Goal: Find specific page/section: Find specific page/section

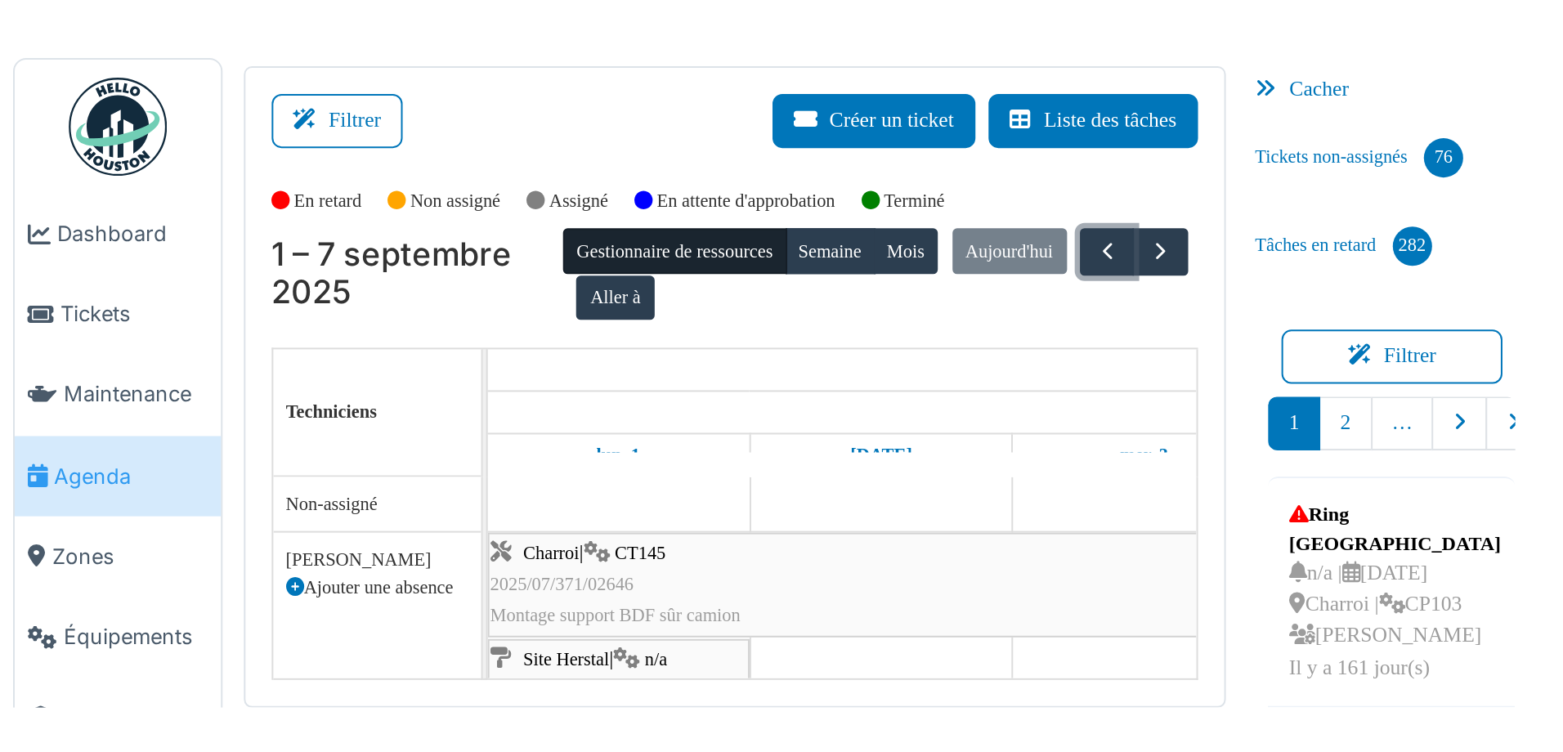
scroll to position [245, 0]
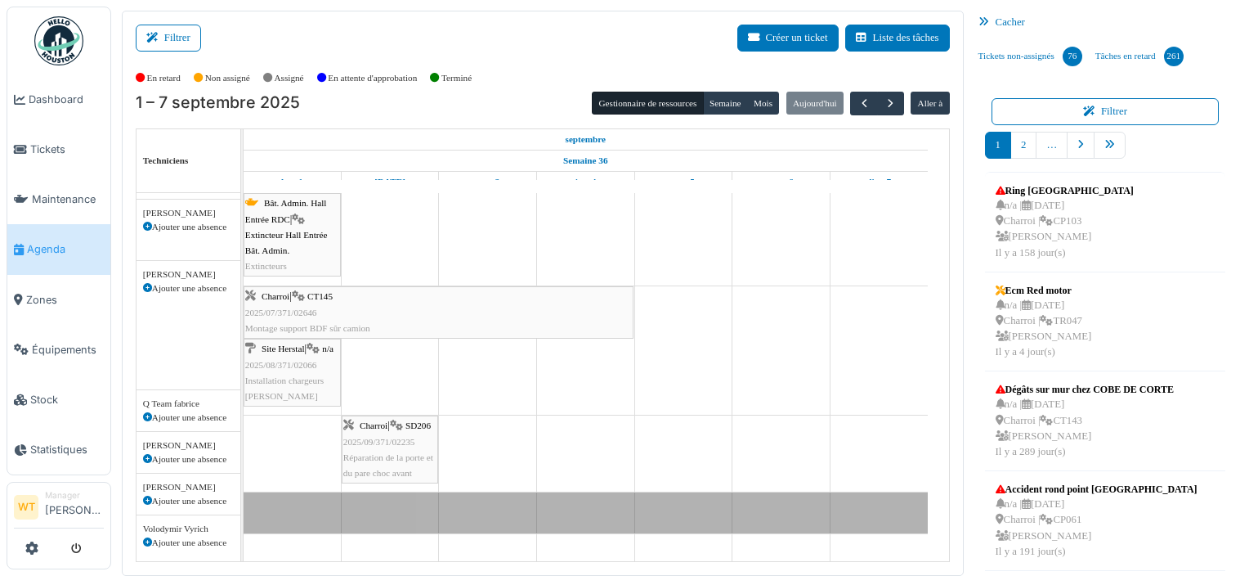
scroll to position [376, 0]
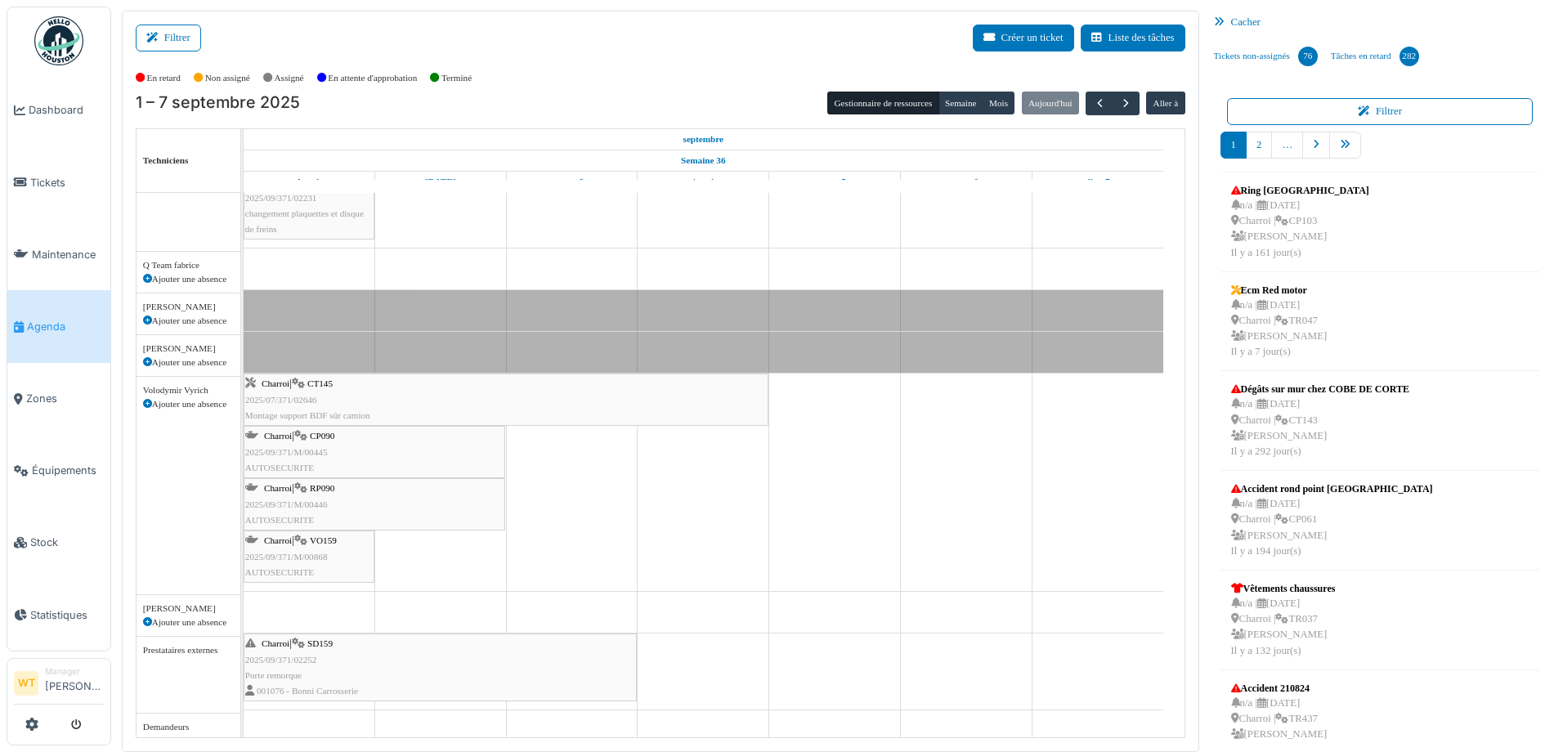
scroll to position [486, 0]
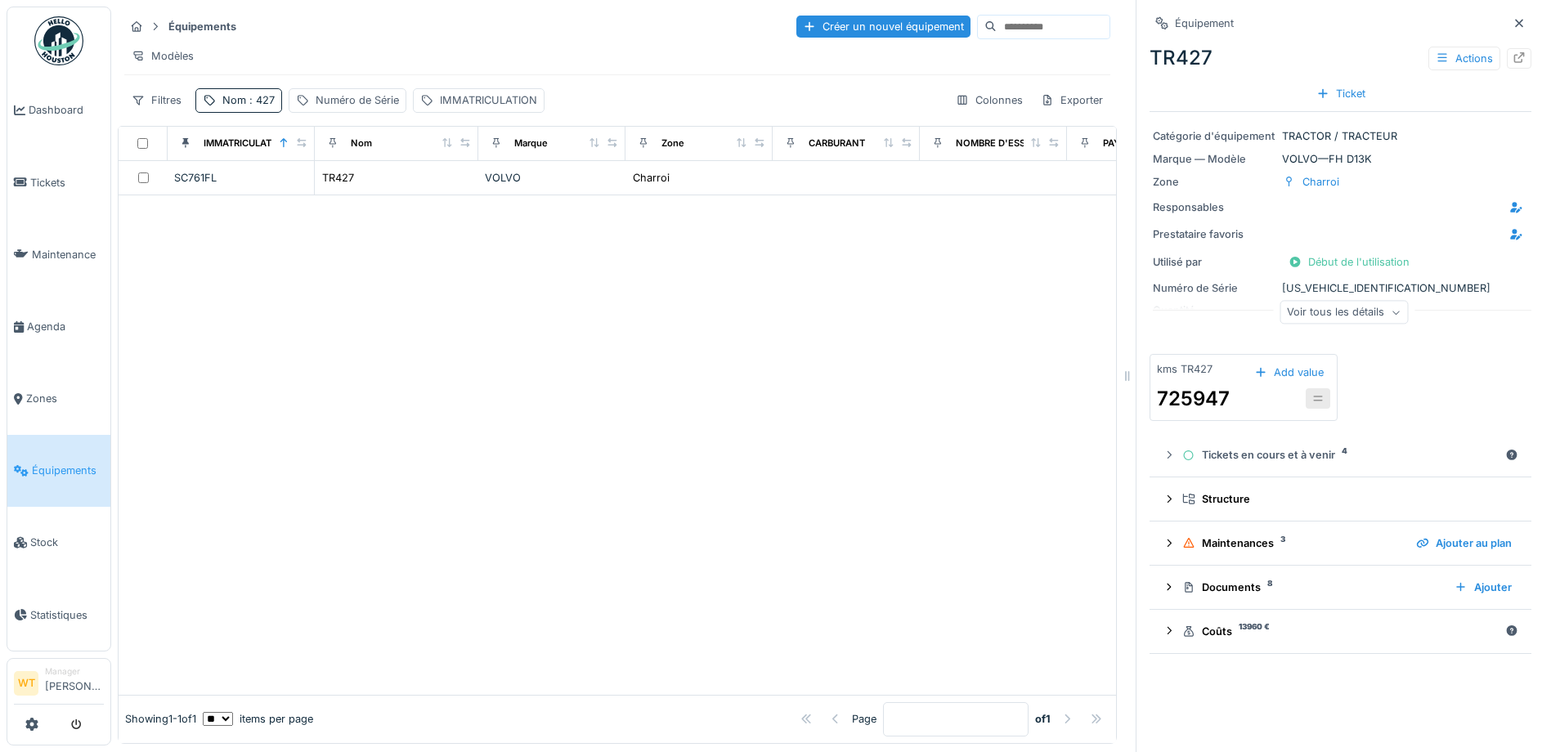
click at [52, 463] on span "Équipements" at bounding box center [68, 471] width 72 height 16
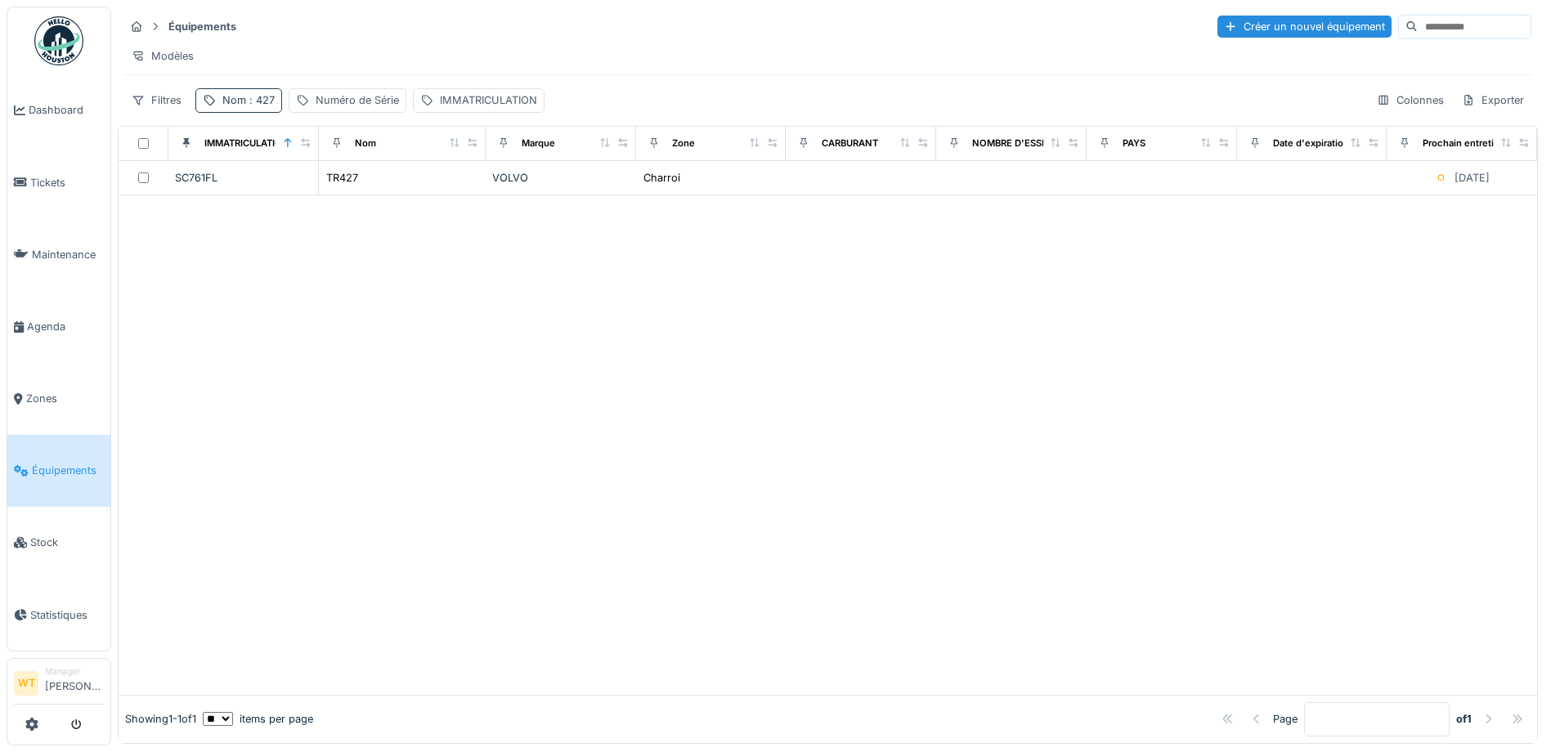
click at [230, 108] on div "Nom : 427" at bounding box center [248, 100] width 52 height 16
click at [350, 194] on icon at bounding box center [346, 191] width 8 height 8
drag, startPoint x: 330, startPoint y: 195, endPoint x: 325, endPoint y: 186, distance: 9.9
click at [330, 195] on input "Nom" at bounding box center [284, 191] width 163 height 34
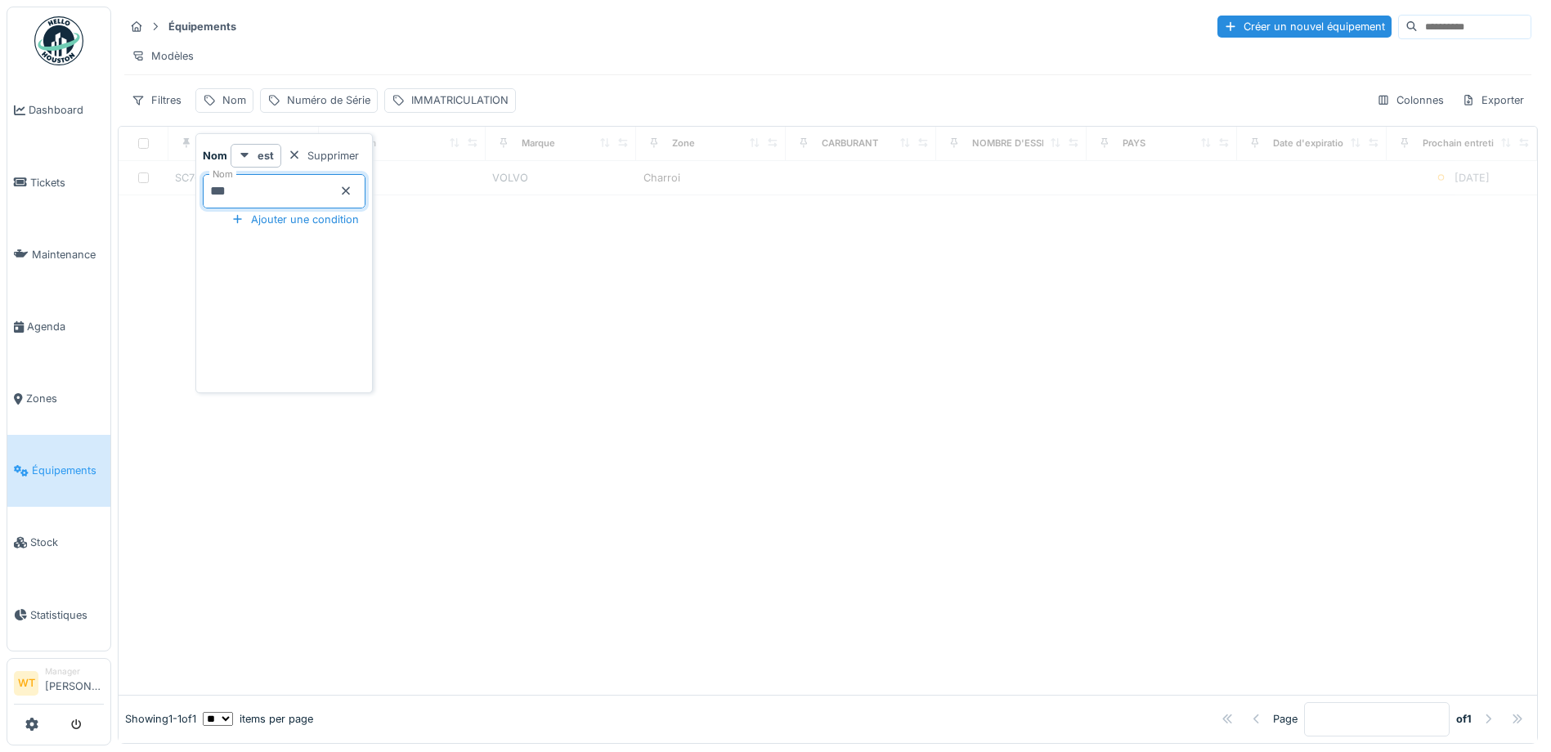
type input "***"
click at [551, 297] on div at bounding box center [828, 445] width 1419 height 500
click at [251, 106] on span ": 101" at bounding box center [258, 100] width 25 height 12
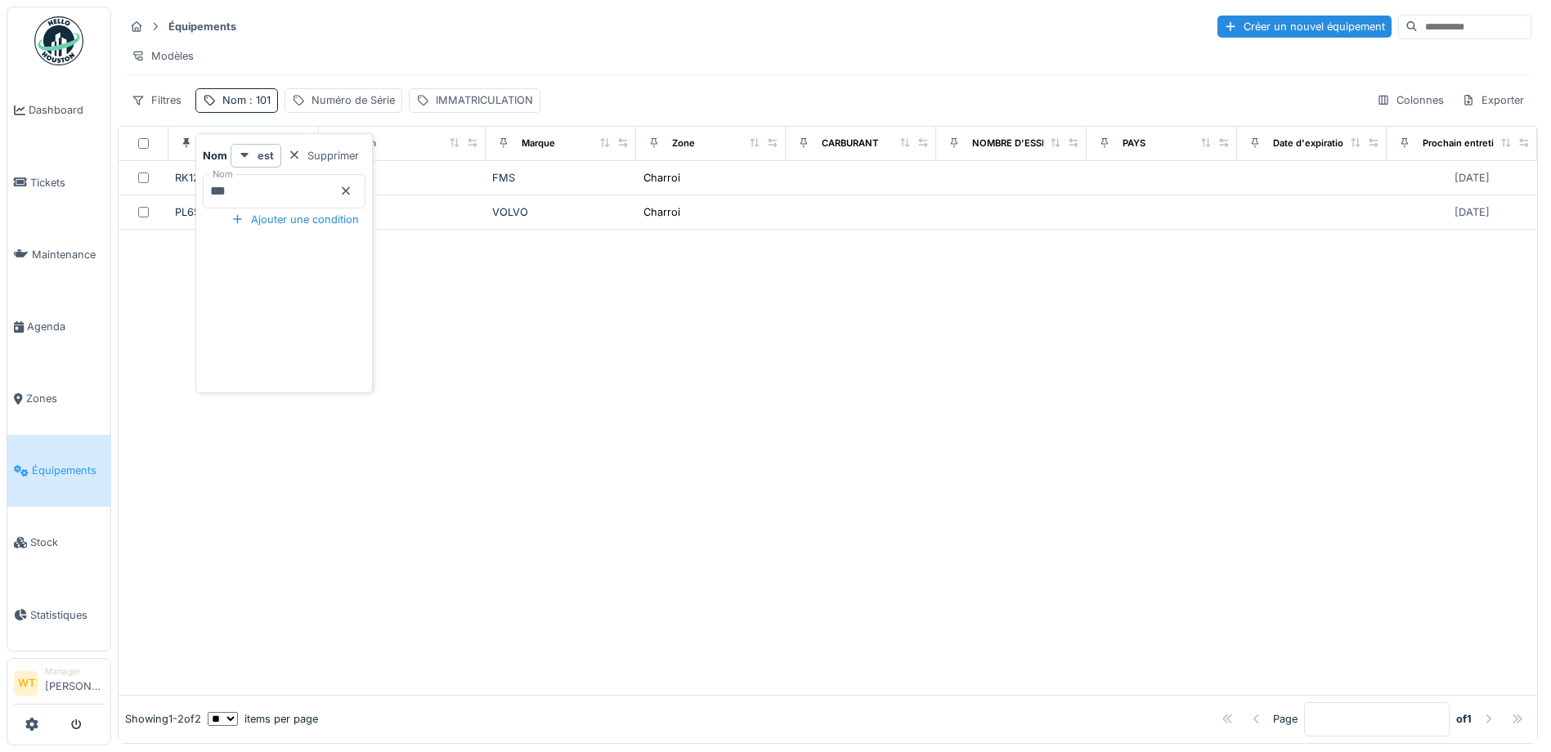
click at [352, 197] on div at bounding box center [345, 191] width 13 height 16
click at [482, 302] on div at bounding box center [828, 462] width 1419 height 464
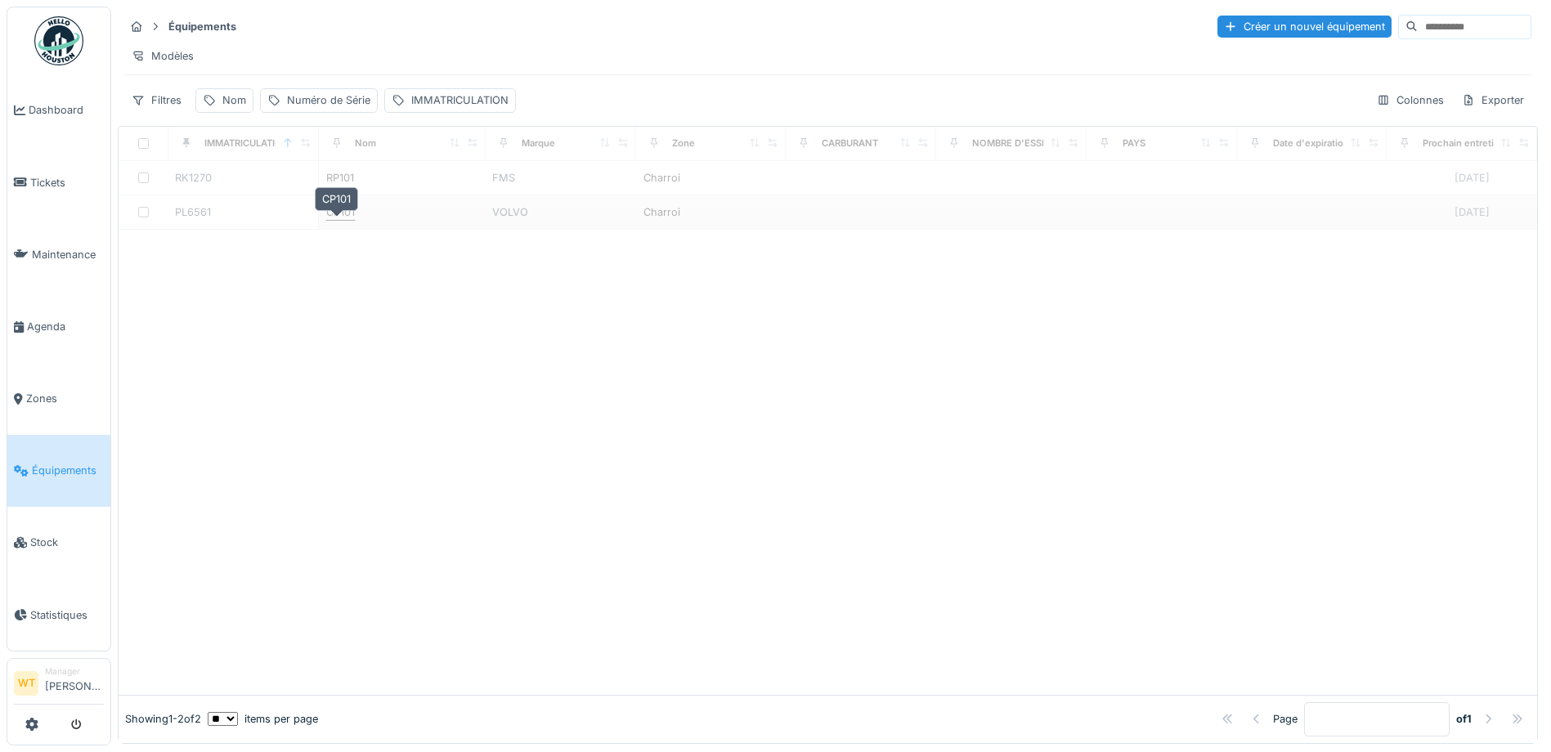
click at [340, 219] on div "CP101" at bounding box center [340, 212] width 29 height 16
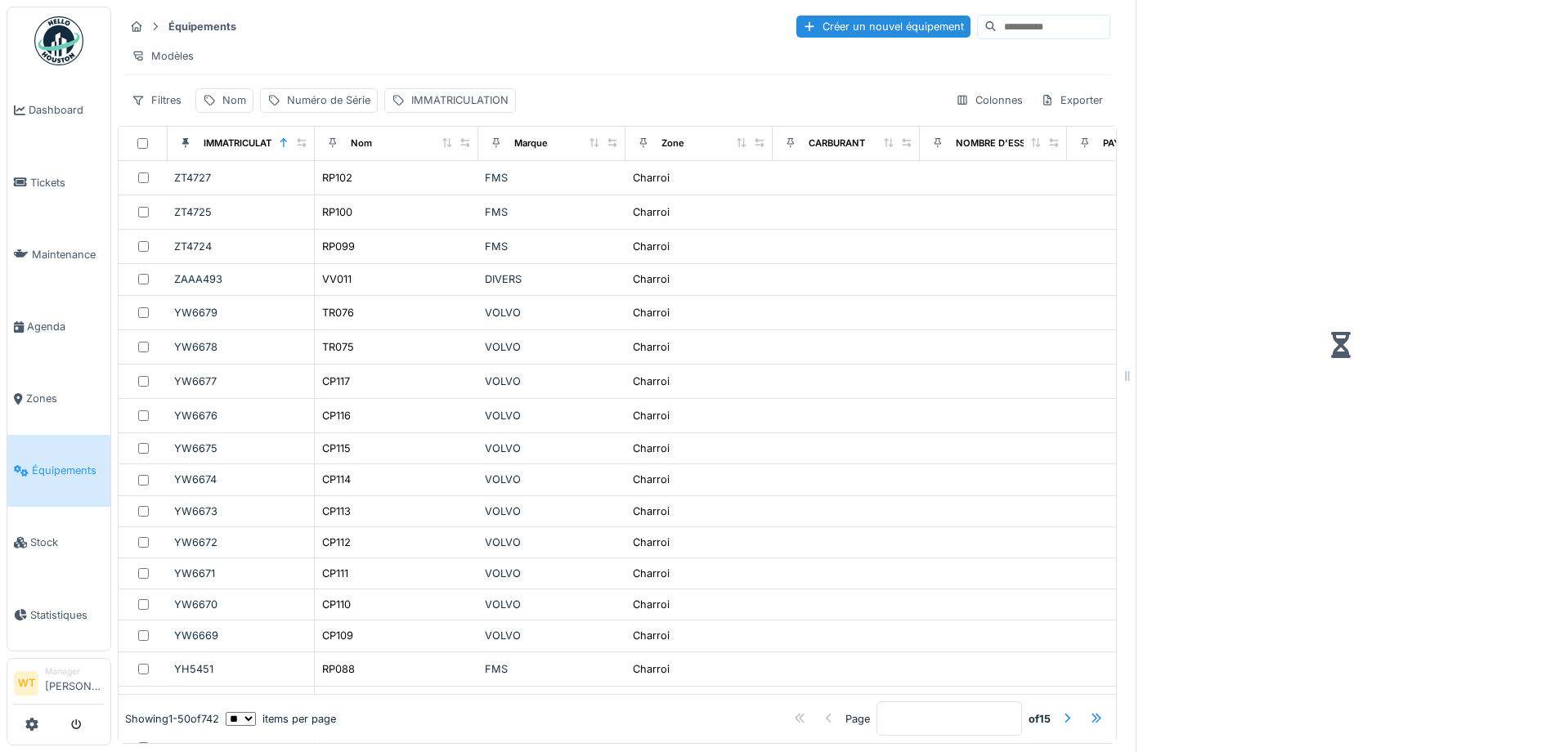
click at [1343, 219] on div at bounding box center [1341, 345] width 382 height 677
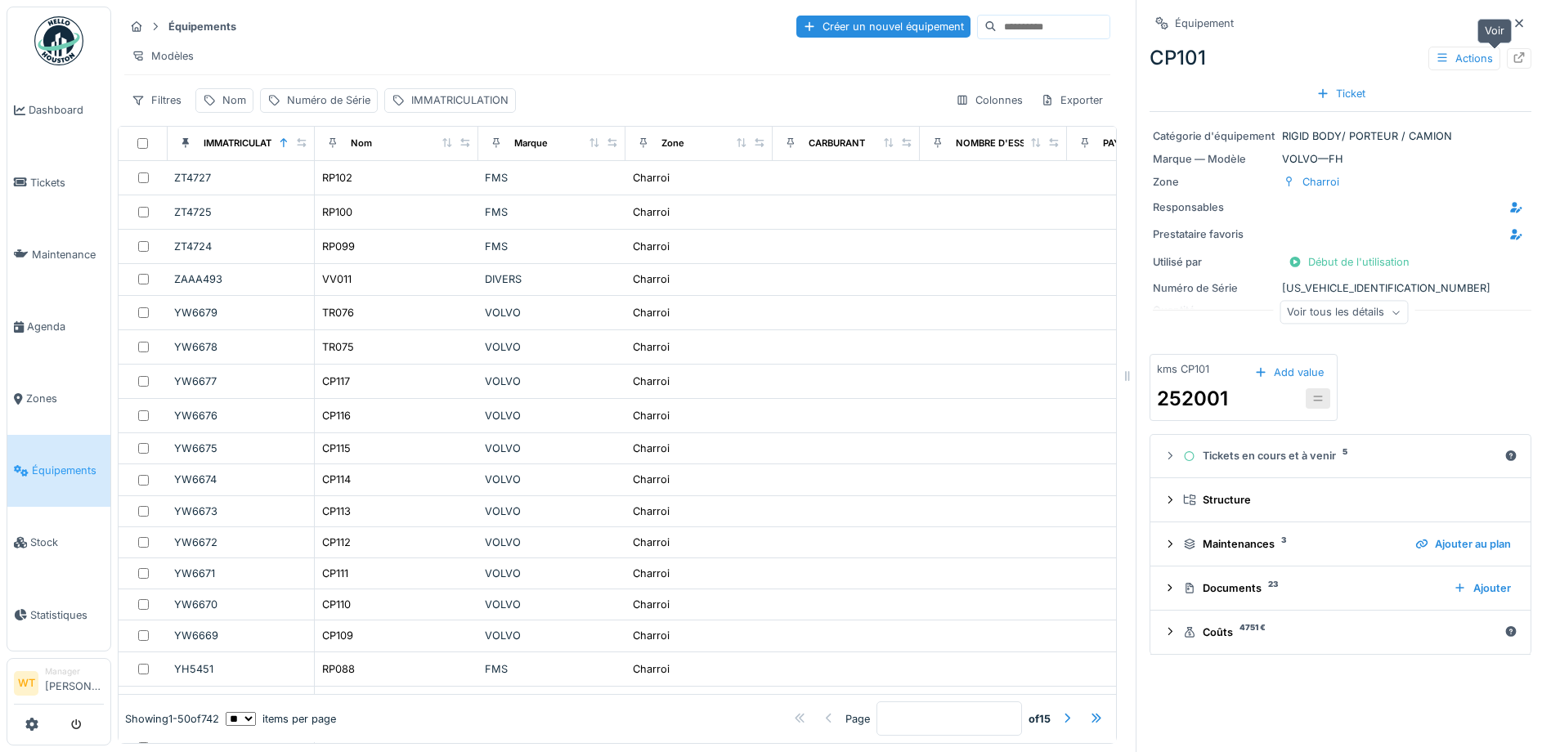
click at [1514, 56] on icon at bounding box center [1519, 57] width 11 height 11
click at [65, 463] on span "Équipements" at bounding box center [68, 471] width 72 height 16
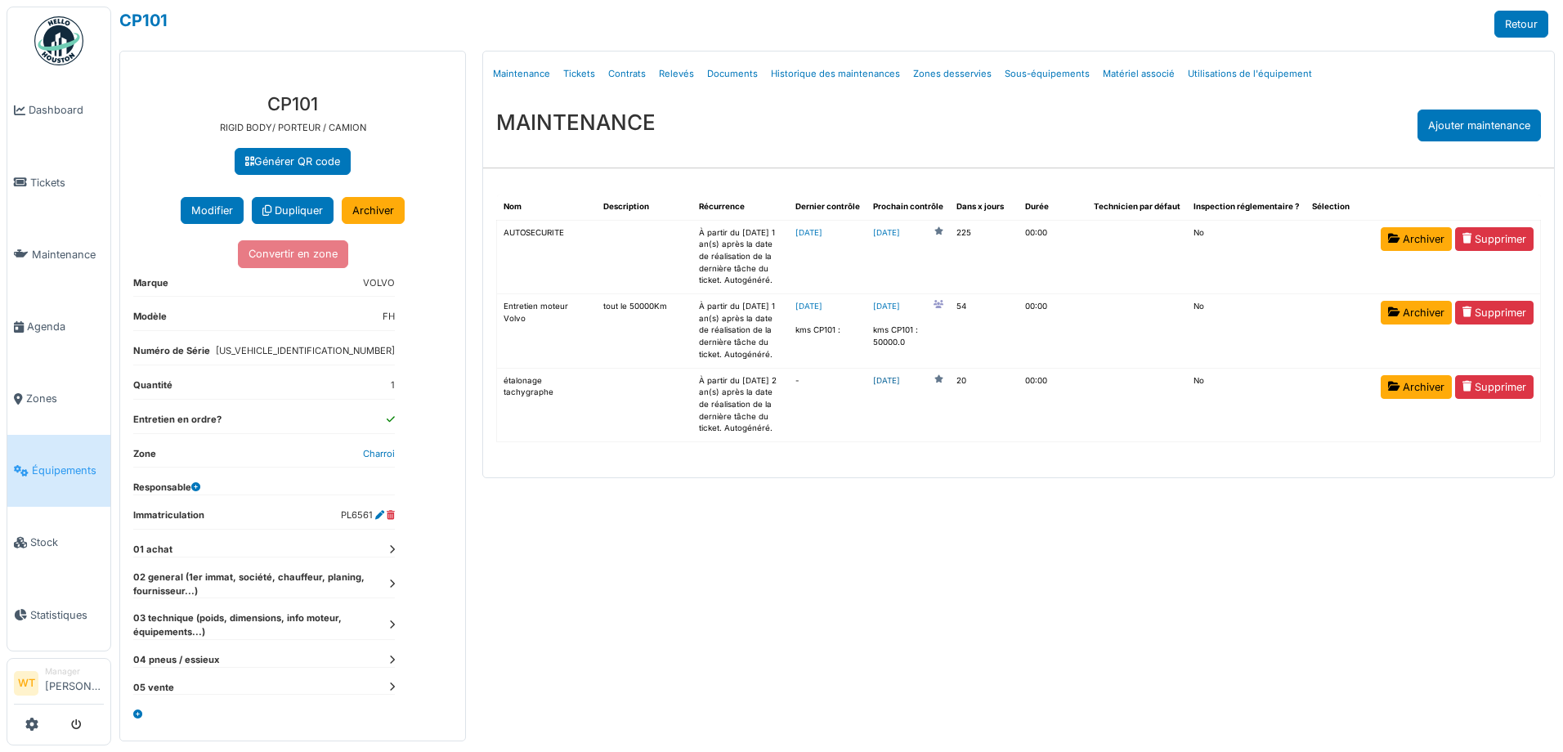
click at [900, 383] on link "[DATE]" at bounding box center [886, 381] width 27 height 12
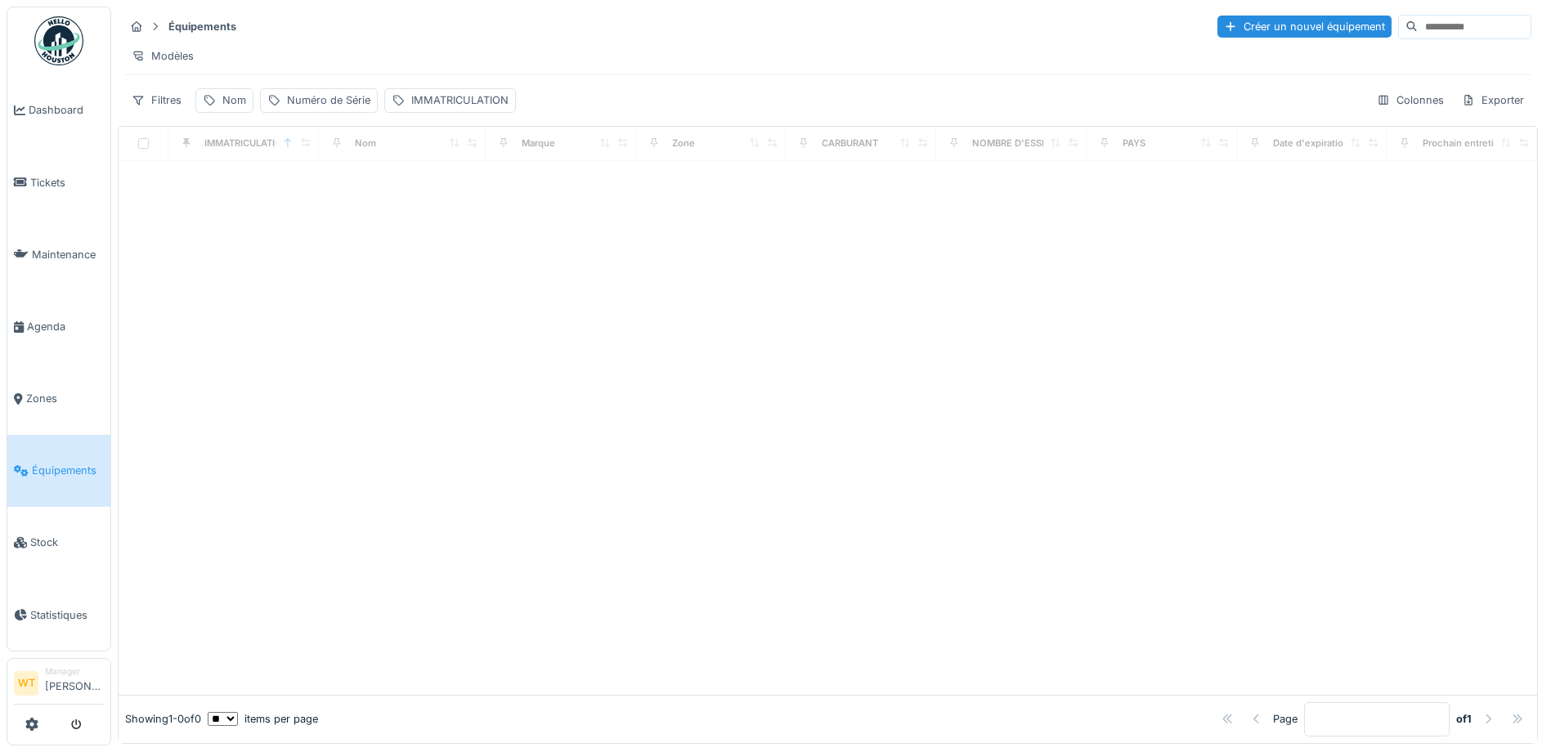
click at [75, 463] on span "Équipements" at bounding box center [68, 471] width 72 height 16
click at [226, 112] on div "Nom" at bounding box center [224, 100] width 58 height 24
click at [347, 195] on input "Nom" at bounding box center [284, 191] width 163 height 34
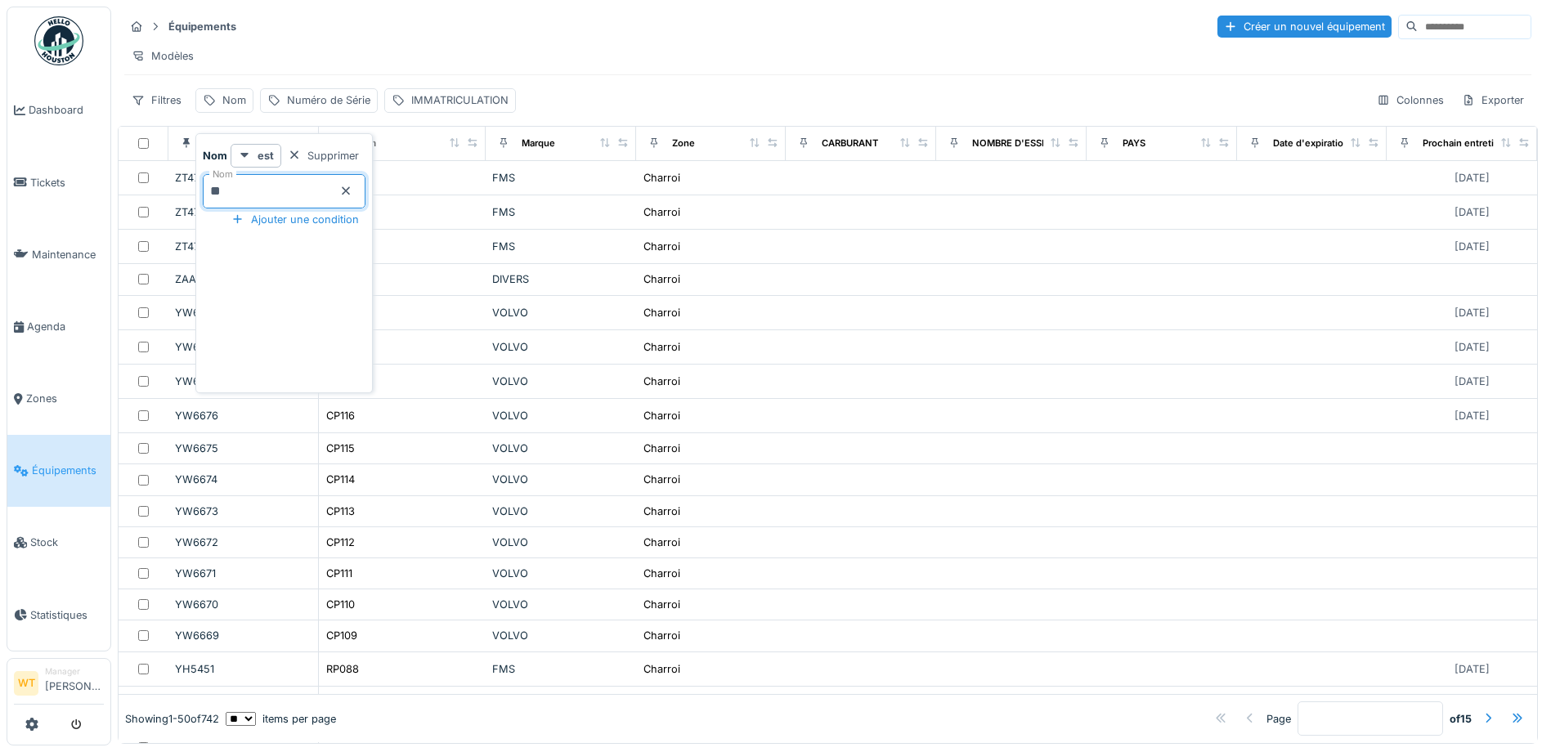
type input "***"
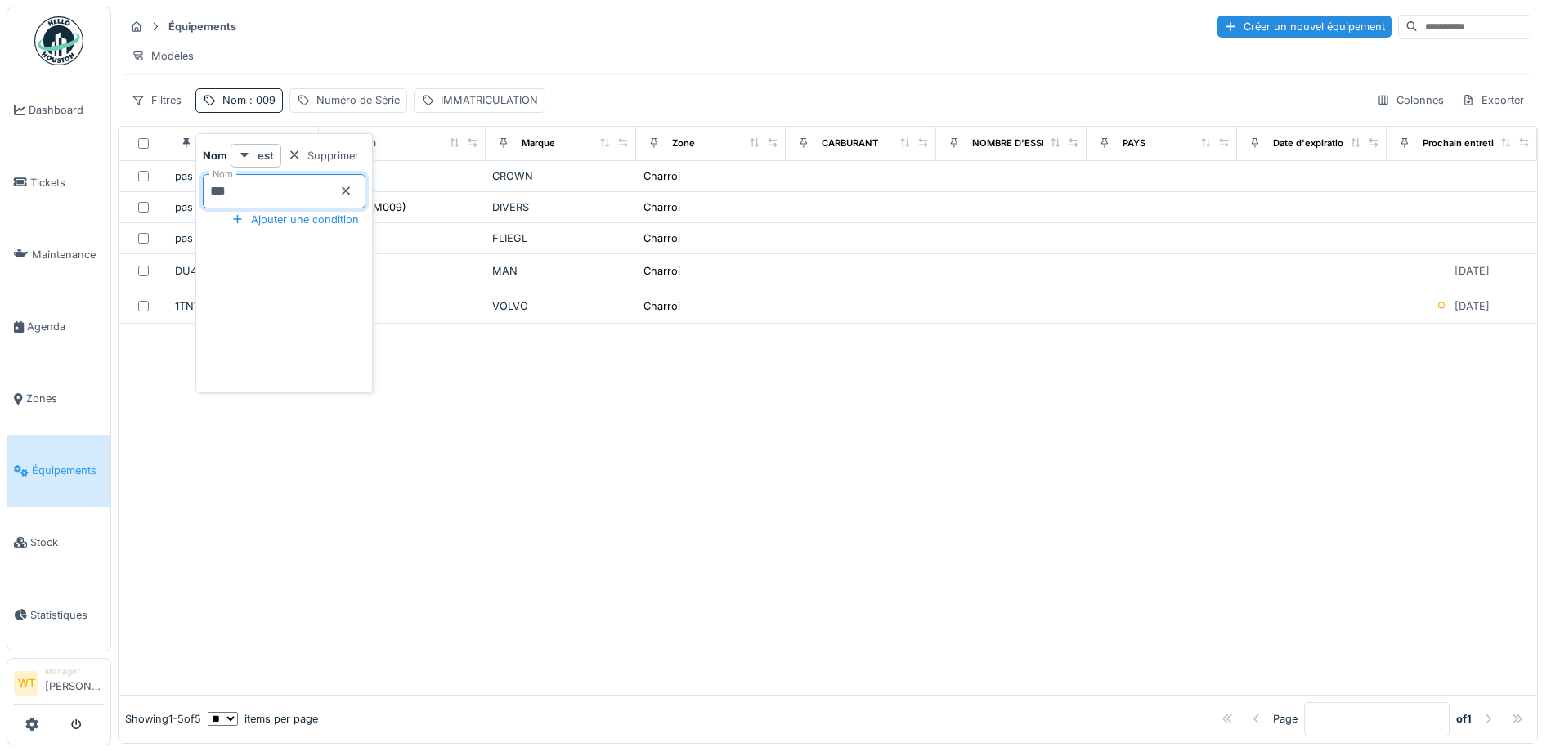
click at [567, 527] on div at bounding box center [828, 509] width 1419 height 371
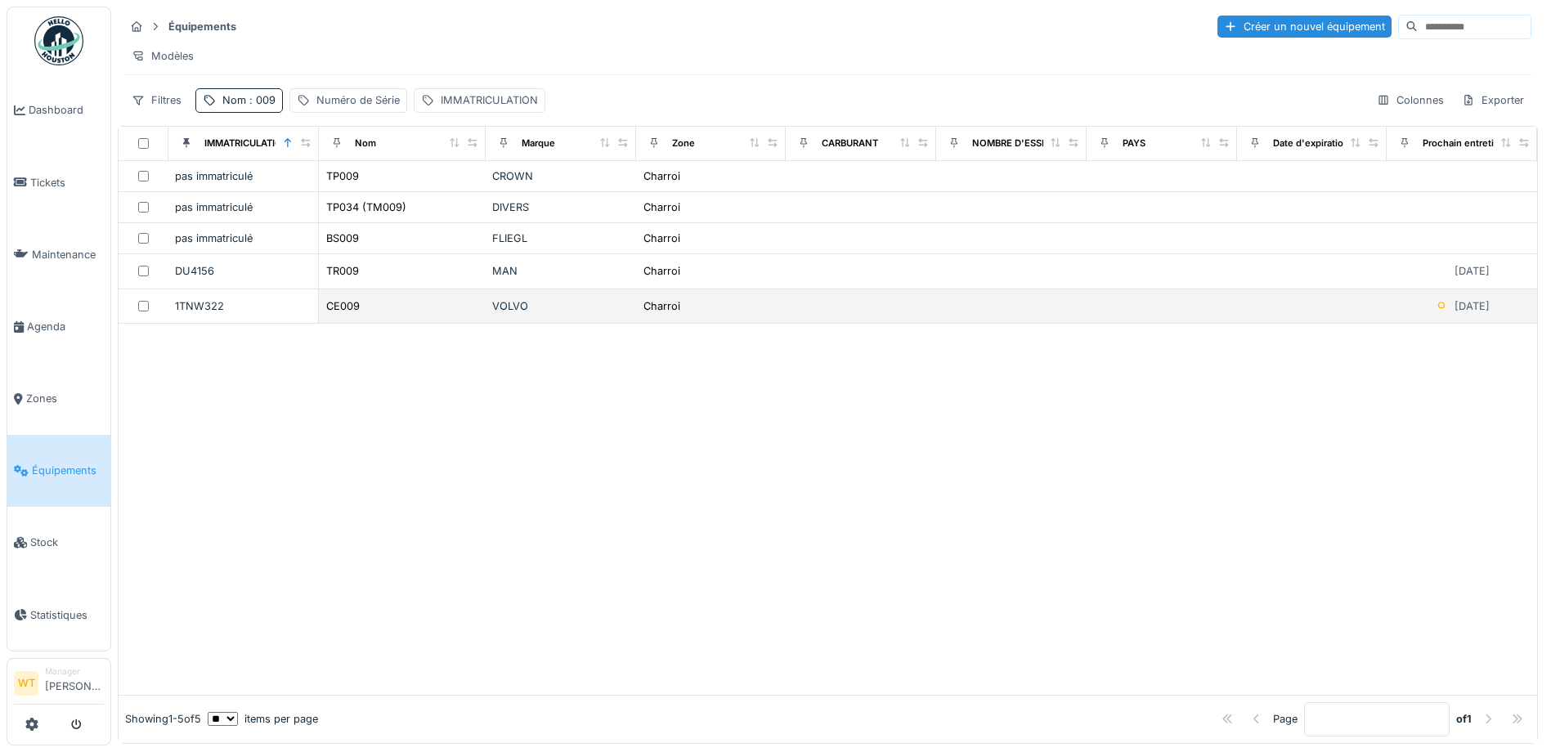
click at [192, 314] on div "1TNW322" at bounding box center [243, 306] width 137 height 16
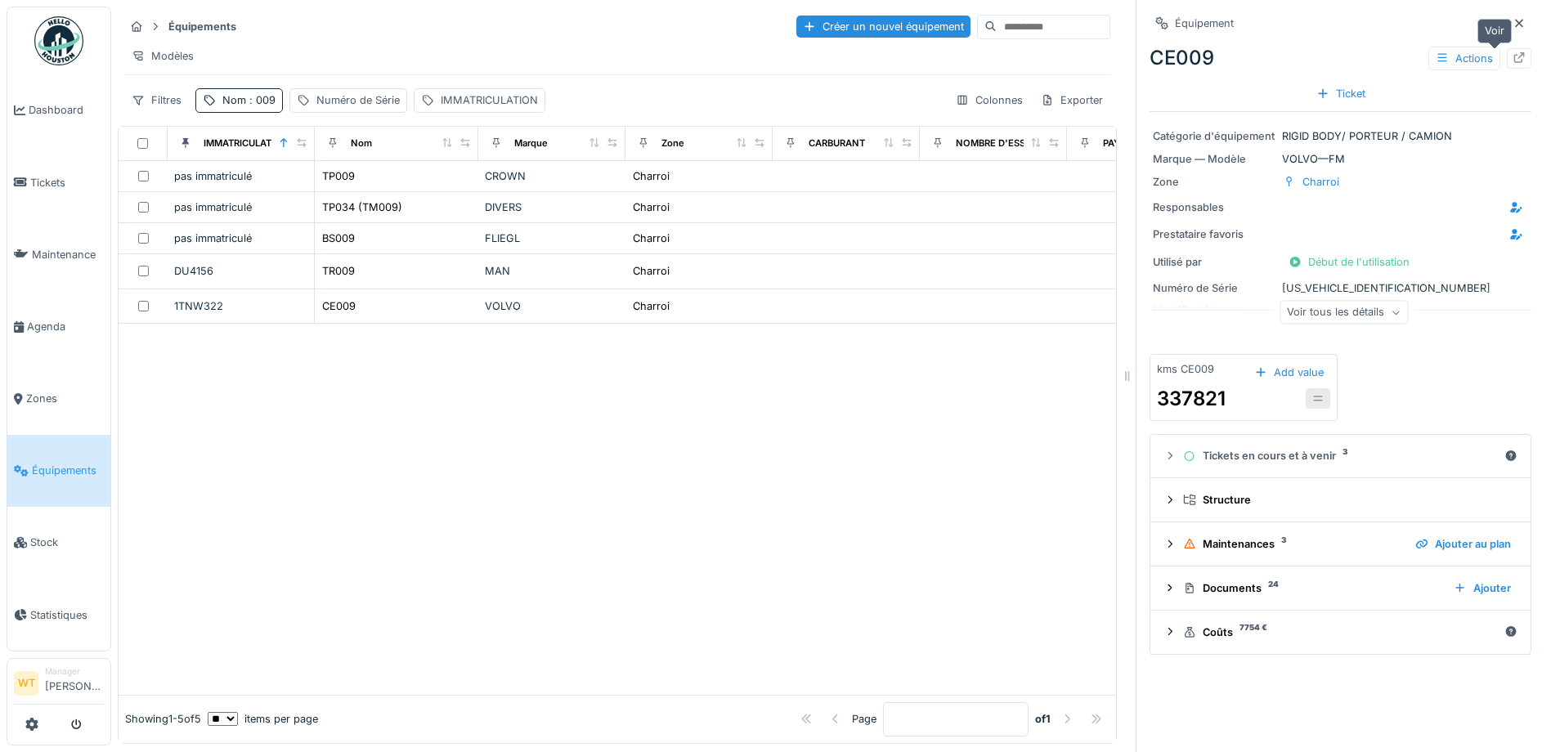
click at [1513, 64] on div at bounding box center [1519, 59] width 13 height 16
